Goal: Information Seeking & Learning: Learn about a topic

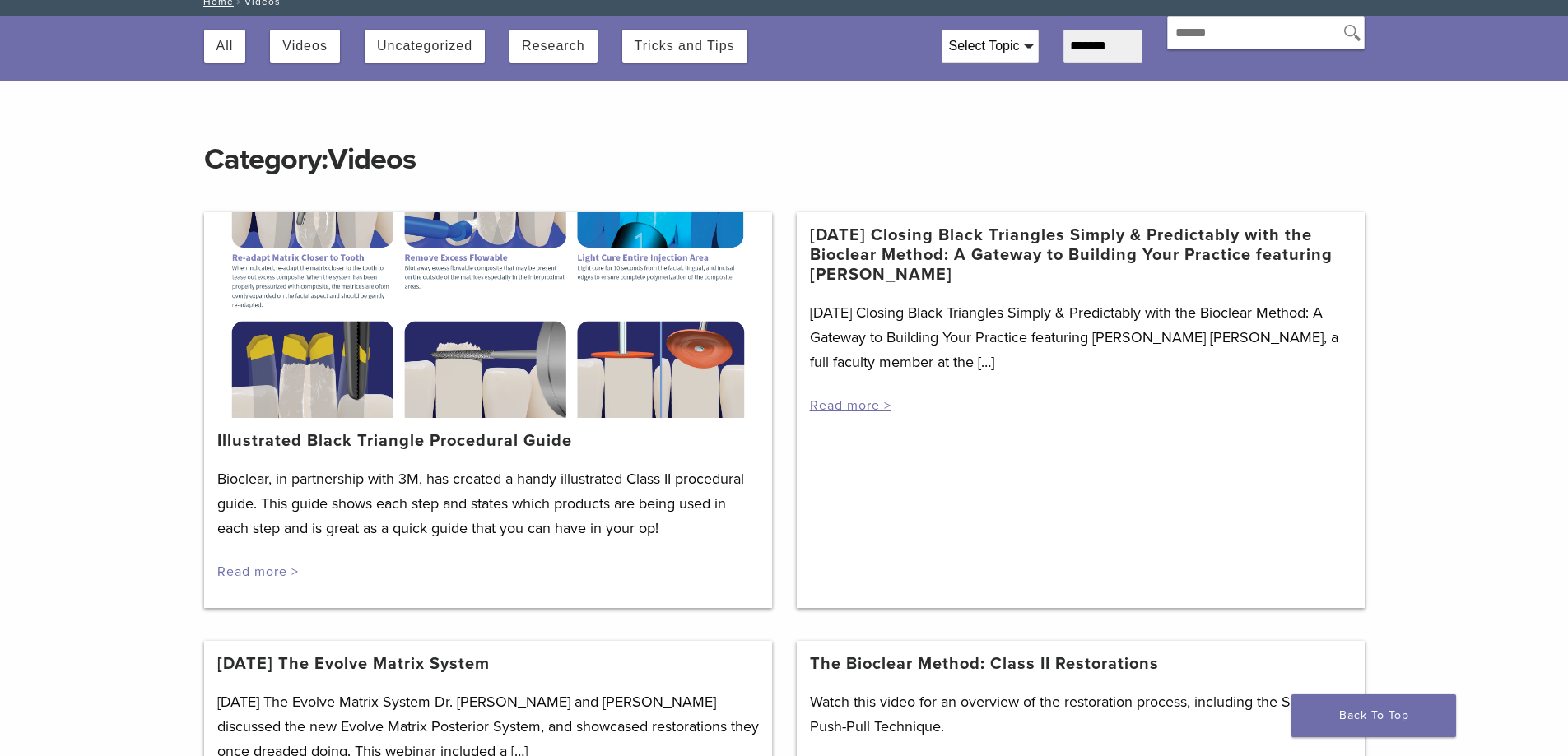
scroll to position [411, 0]
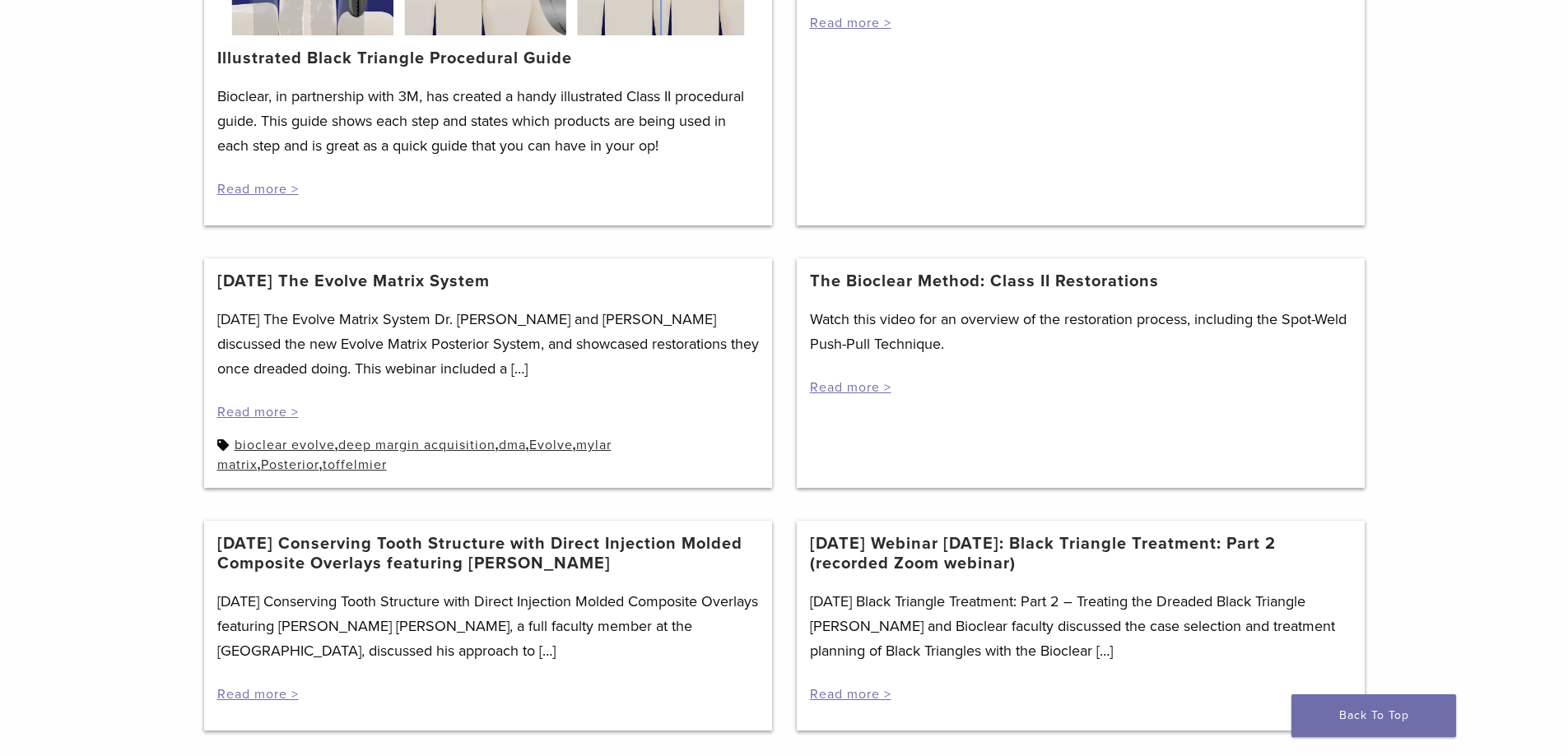
drag, startPoint x: 1543, startPoint y: 354, endPoint x: 1538, endPoint y: 385, distance: 31.4
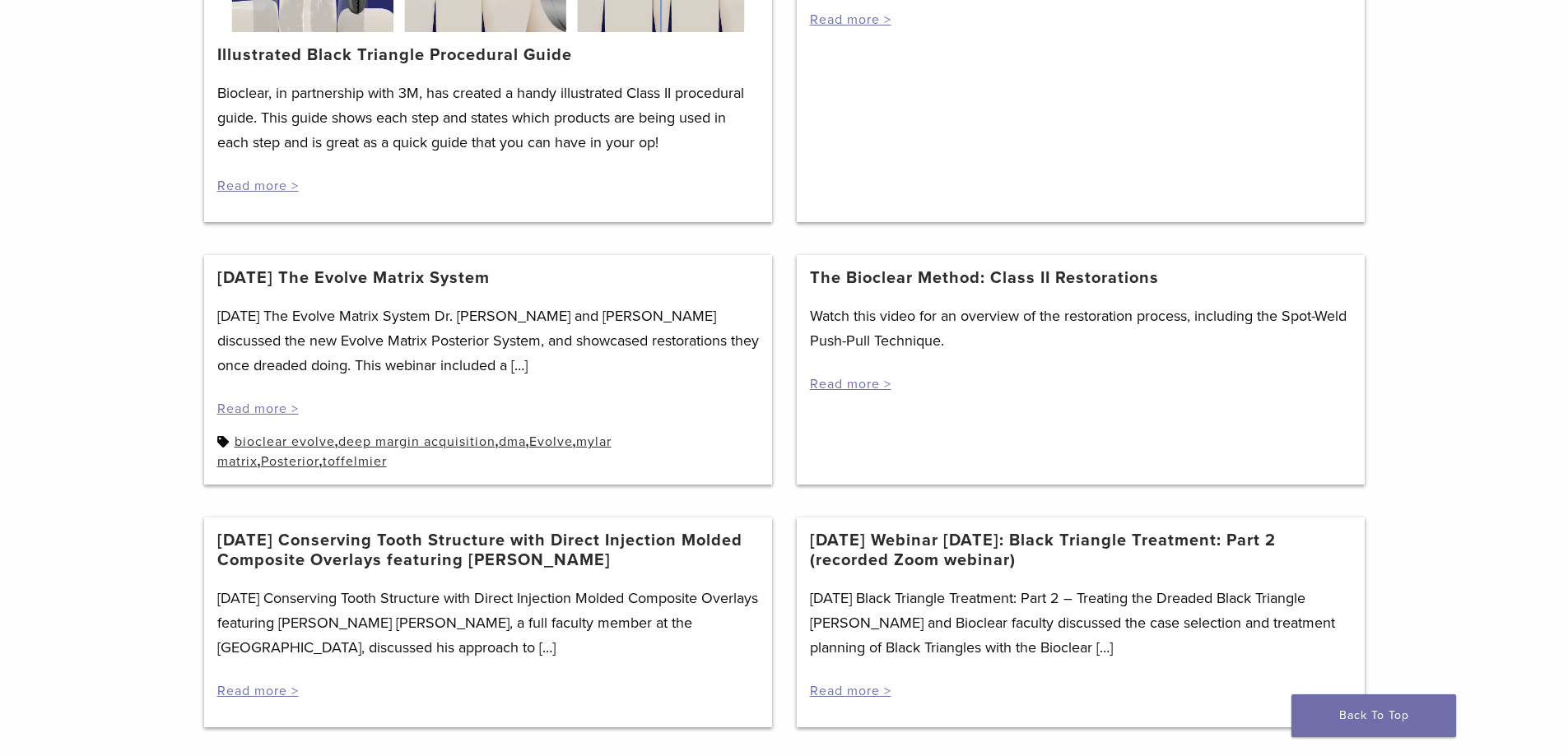
click at [864, 373] on div "Watch this video for an overview of the restoration process, including the Spot…" at bounding box center [1081, 348] width 542 height 90
click at [864, 381] on link "Read more >" at bounding box center [850, 384] width 81 height 17
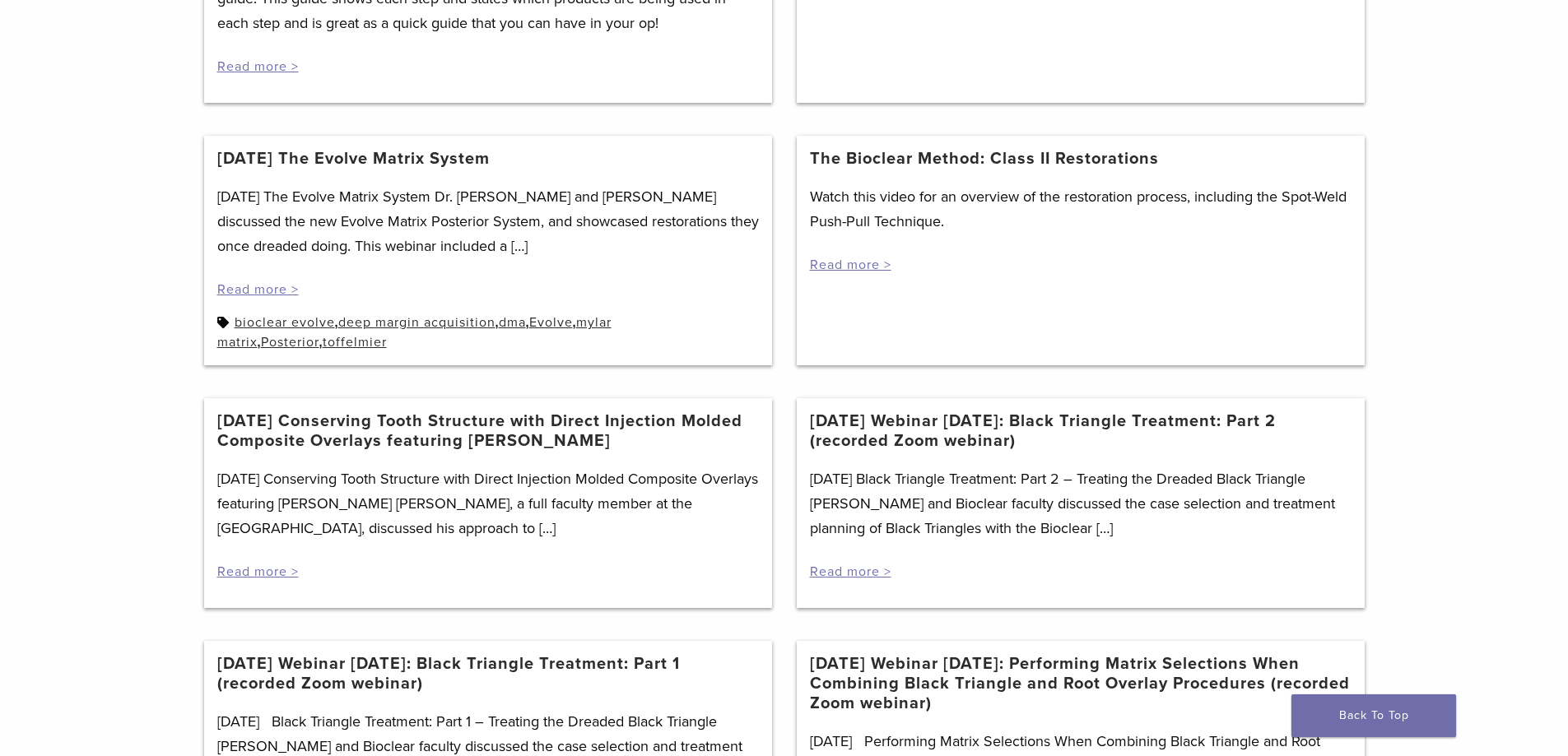
scroll to position [657, 0]
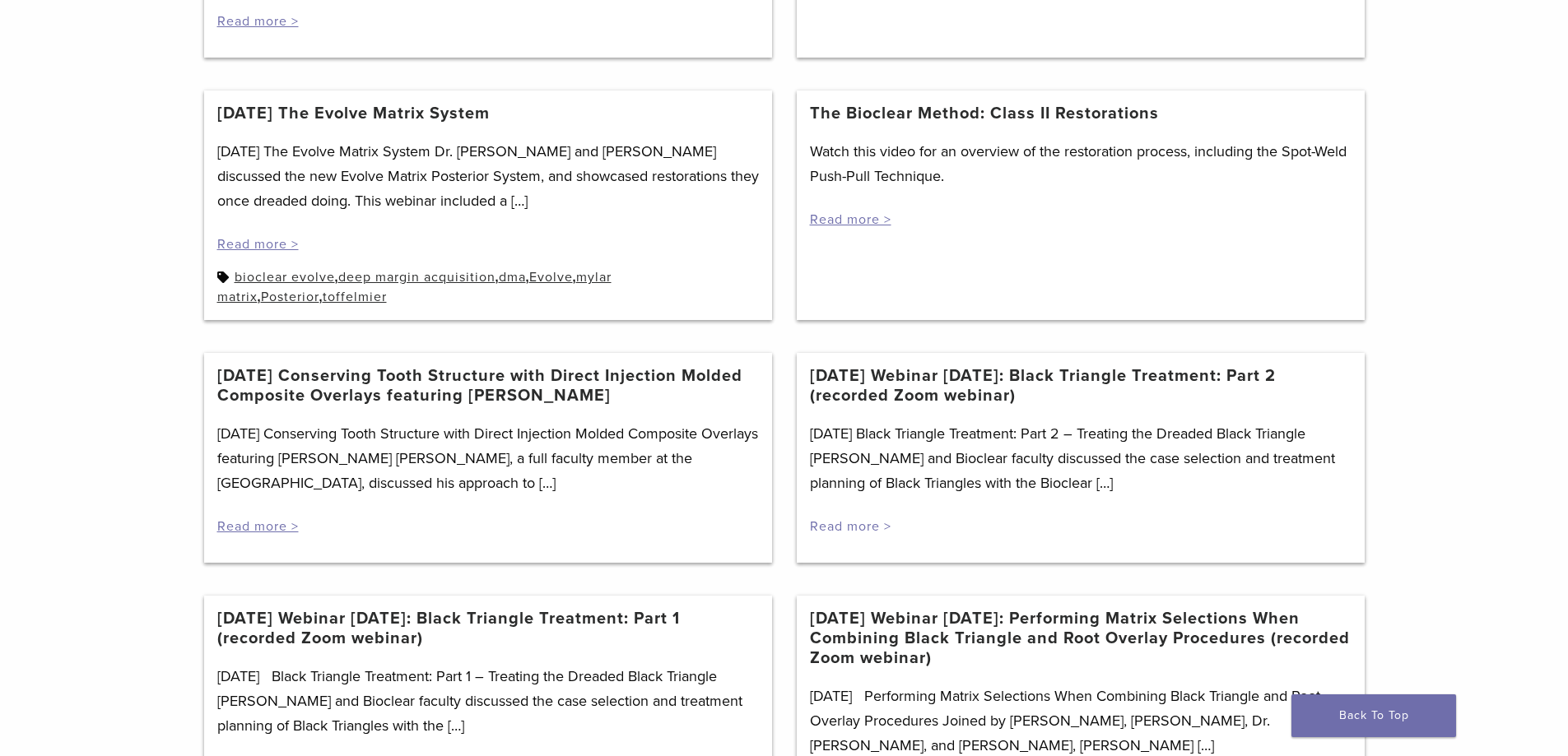
click at [856, 529] on link "Read more >" at bounding box center [850, 527] width 81 height 17
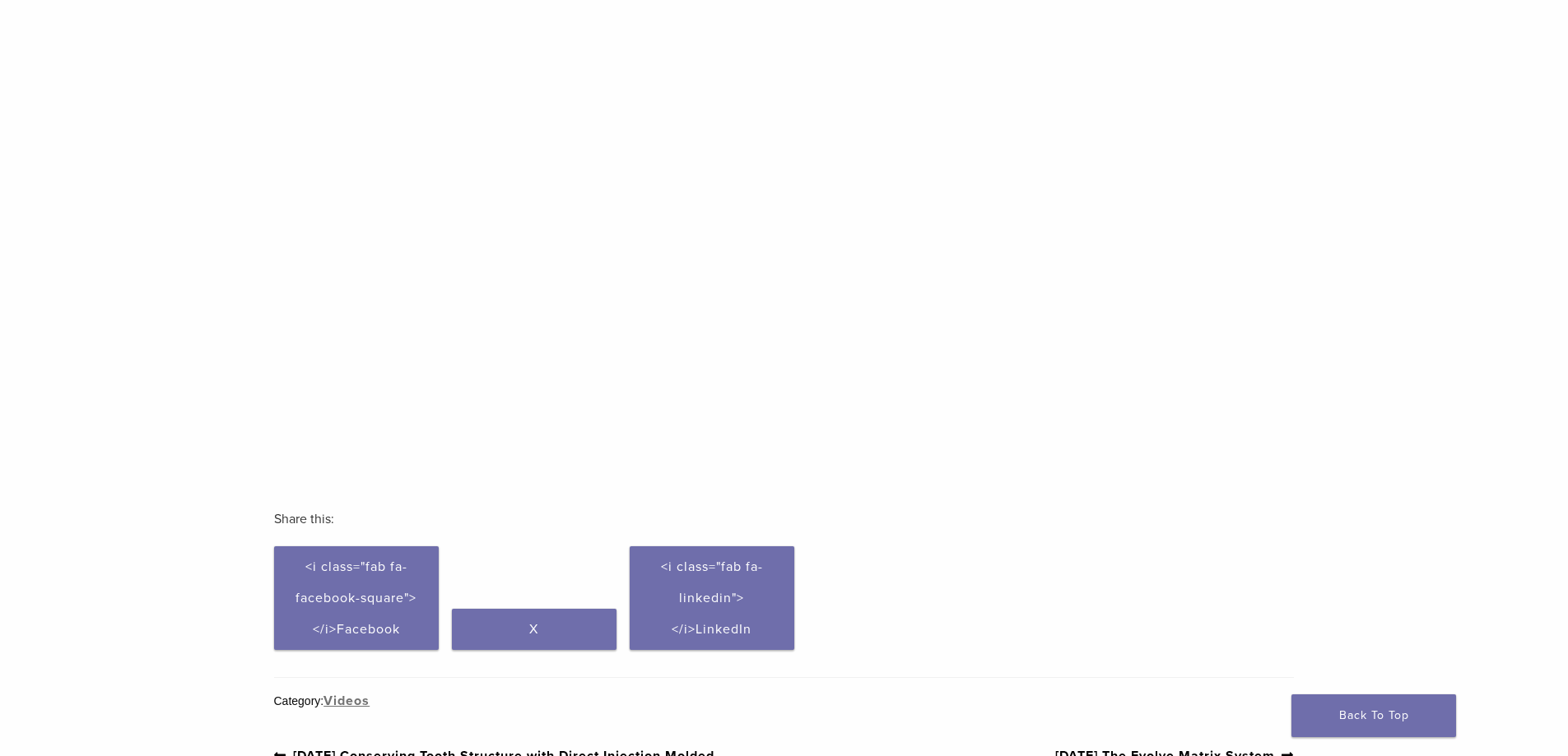
scroll to position [329, 0]
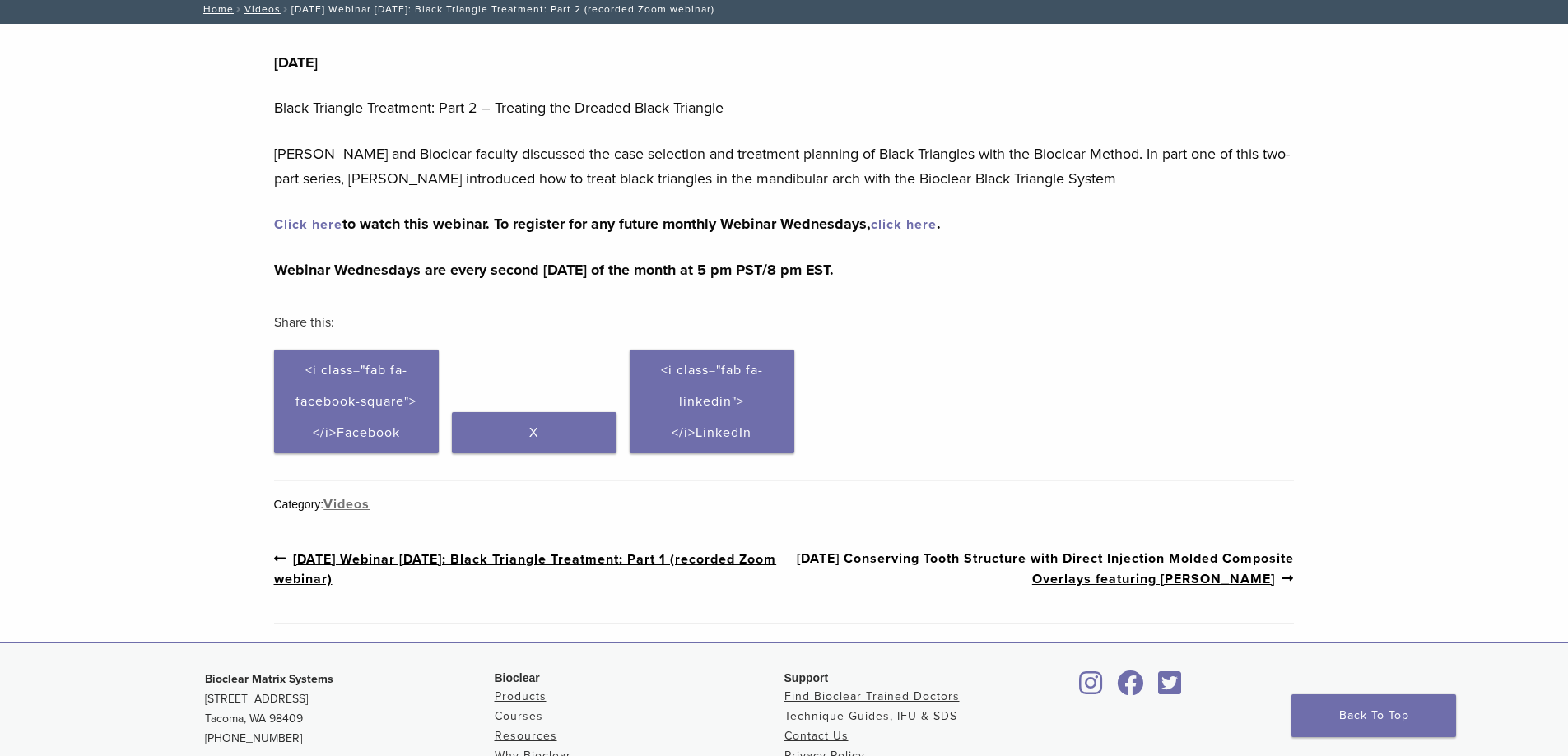
scroll to position [247, 0]
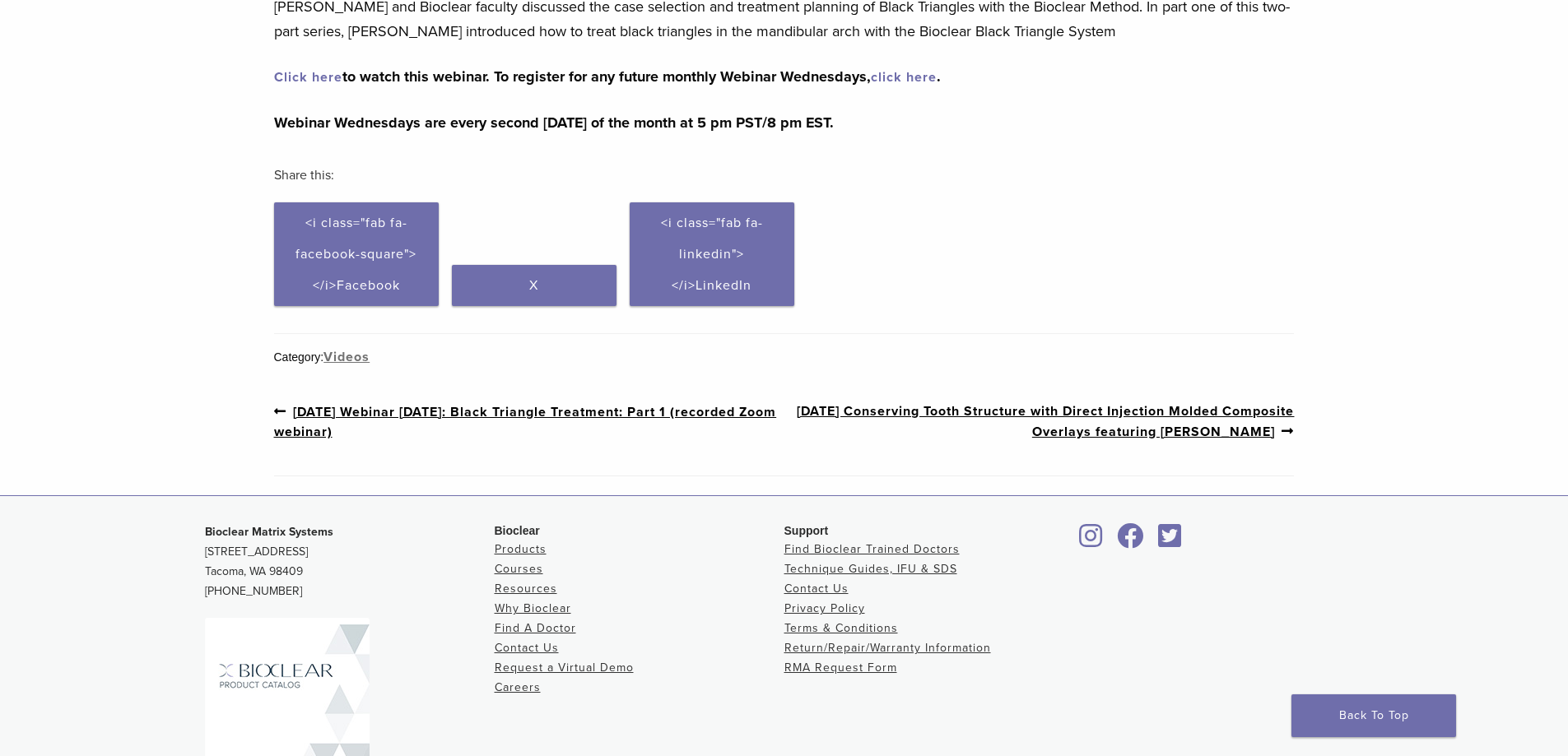
click at [302, 76] on link "Click here" at bounding box center [308, 78] width 69 height 17
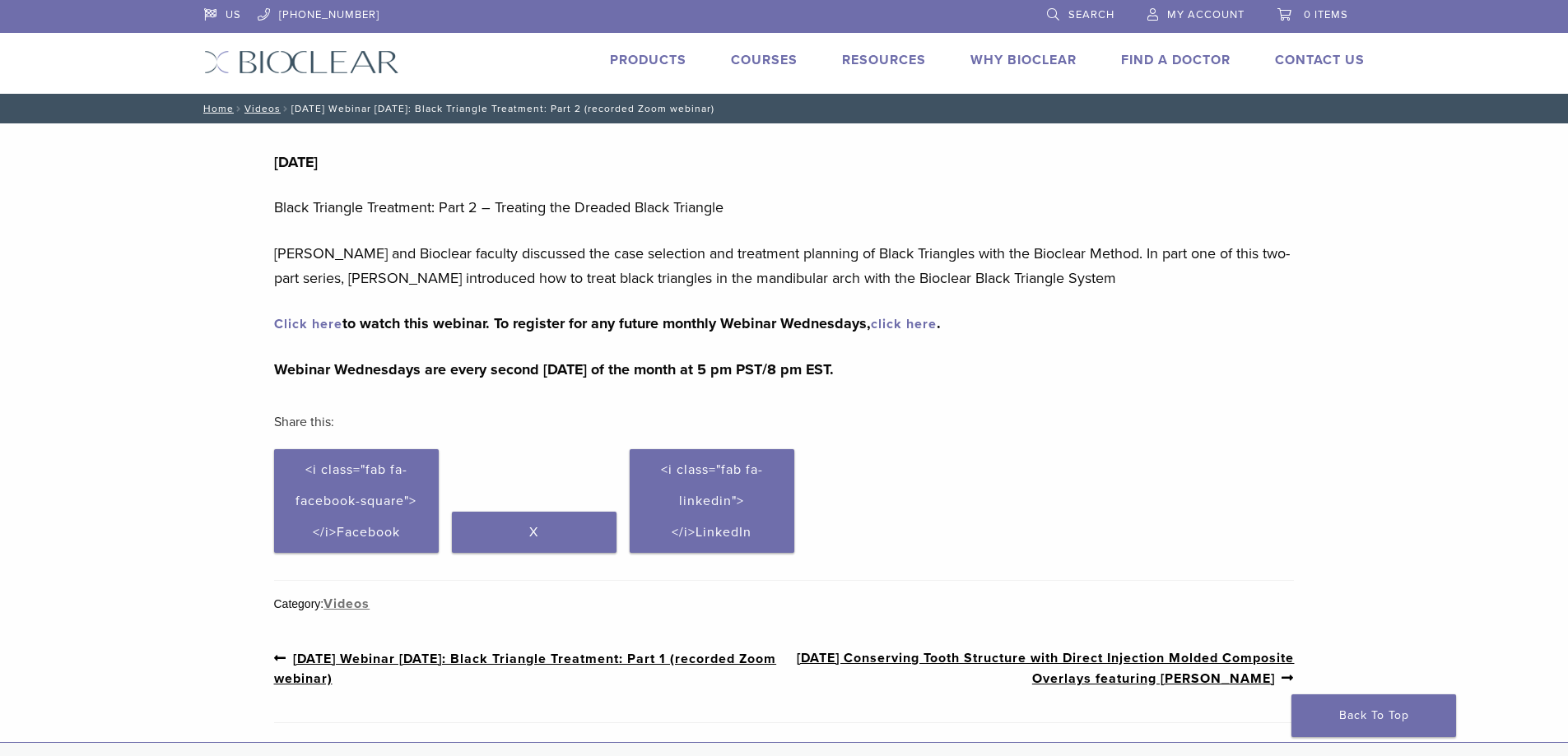
scroll to position [243, 0]
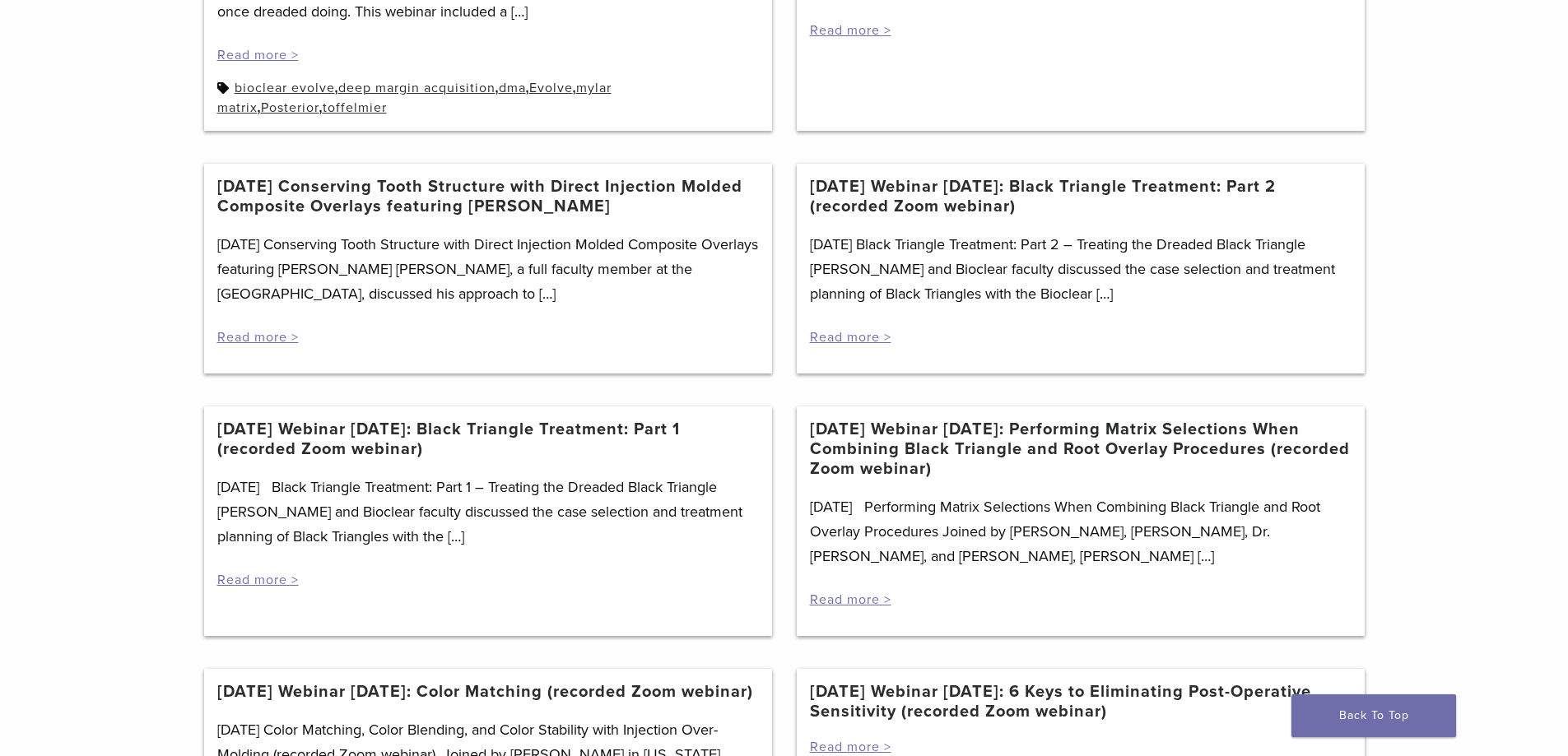
scroll to position [986, 0]
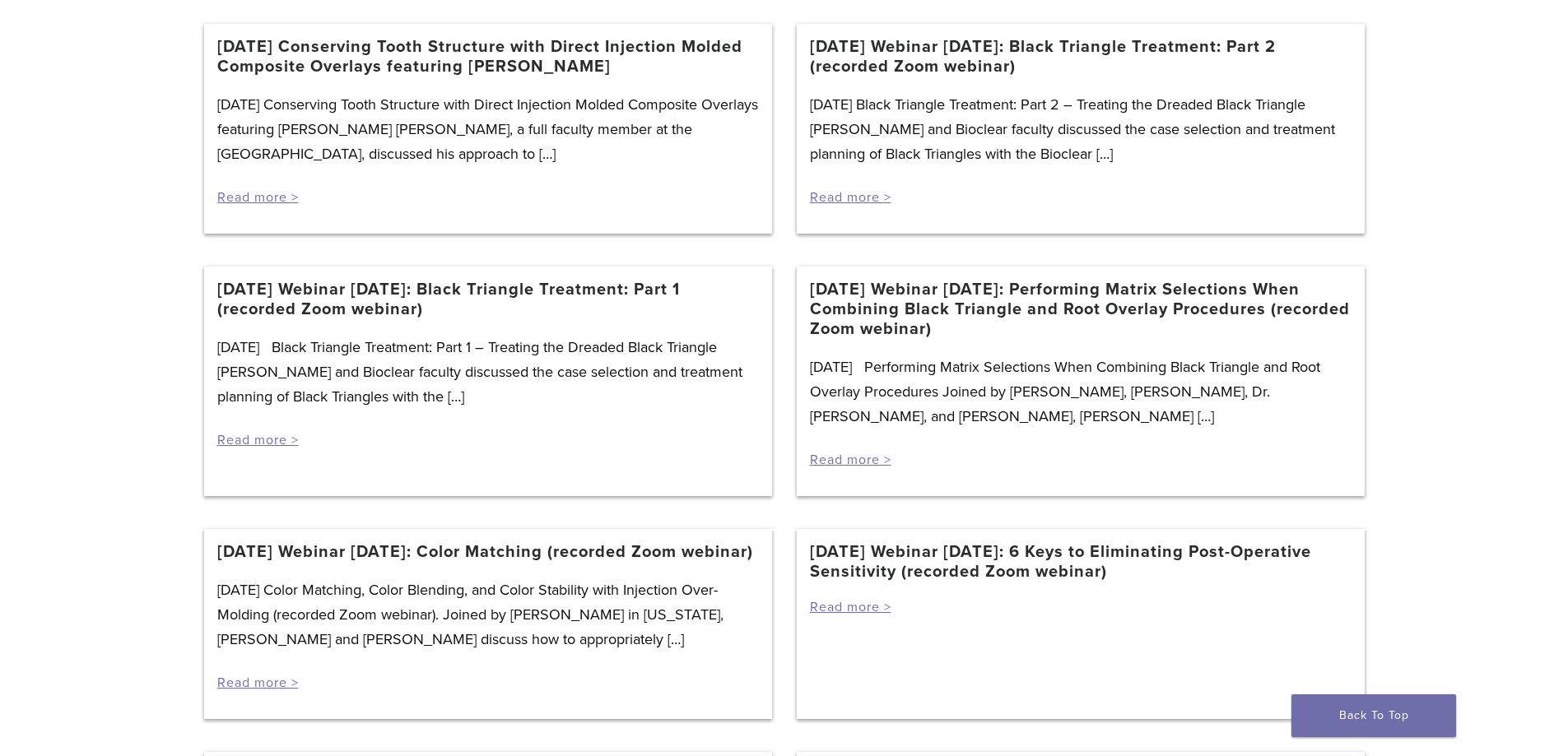
click at [1059, 558] on link "[DATE] Webinar [DATE]: 6 Keys to Eliminating Post-Operative Sensitivity (record…" at bounding box center [1081, 562] width 542 height 39
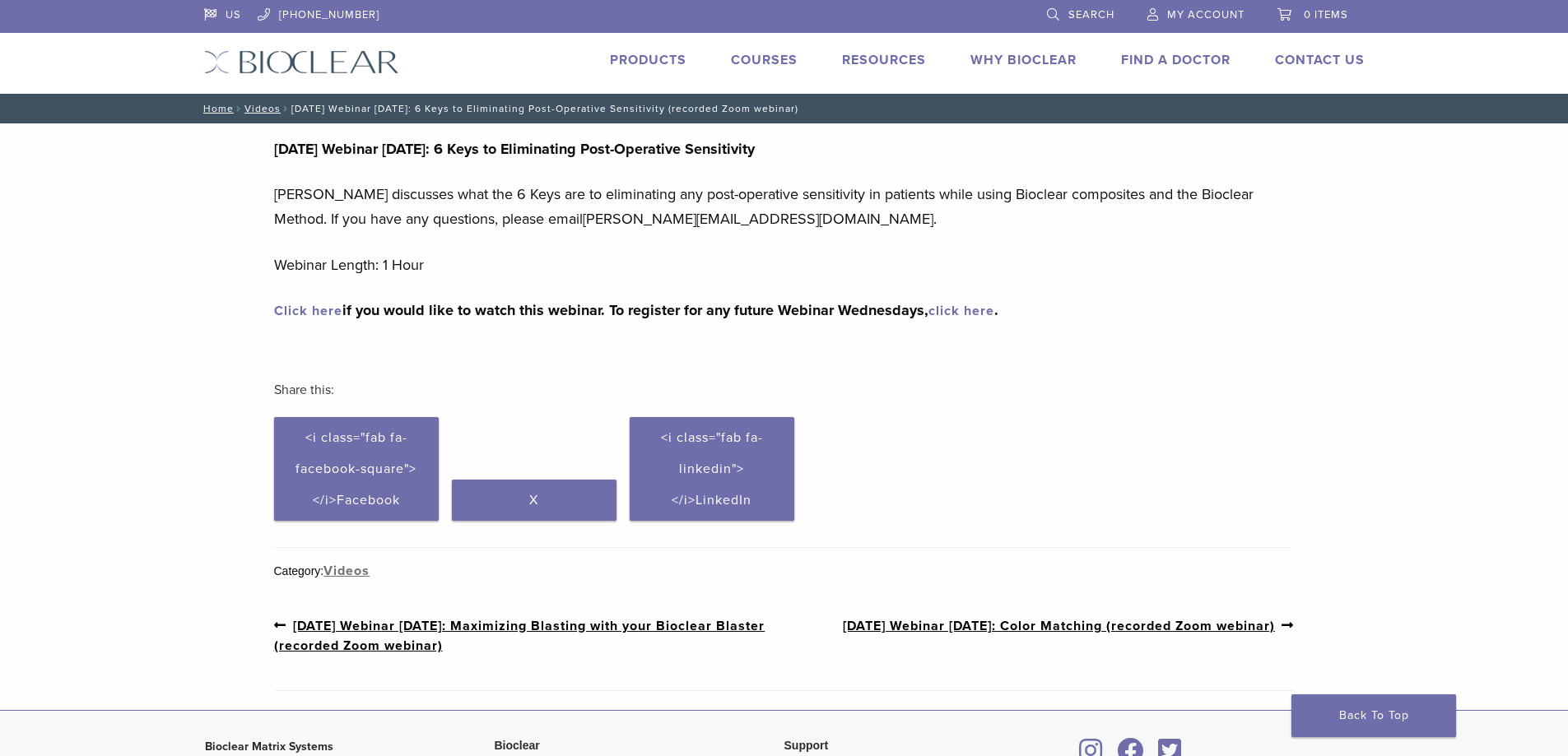
click at [328, 297] on div "[DATE] Webinar [DATE]: 6 Keys to Eliminating Post-Operative Sensitivity [PERSON…" at bounding box center [784, 229] width 1020 height 186
click at [328, 305] on link "Click here" at bounding box center [308, 311] width 69 height 17
